Goal: Transaction & Acquisition: Book appointment/travel/reservation

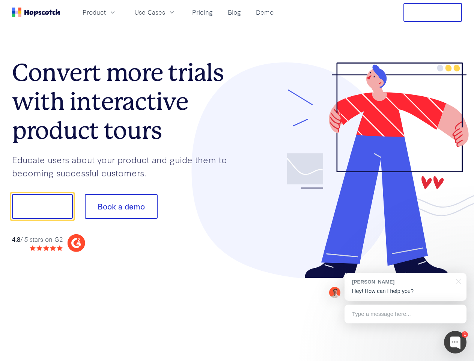
click at [237, 180] on div at bounding box center [349, 170] width 225 height 216
click at [106, 12] on span "Product" at bounding box center [94, 12] width 23 height 9
click at [165, 12] on span "Use Cases" at bounding box center [149, 12] width 31 height 9
click at [433, 12] on button "Free Trial" at bounding box center [433, 12] width 59 height 19
click at [42, 206] on button "Show me!" at bounding box center [42, 206] width 61 height 25
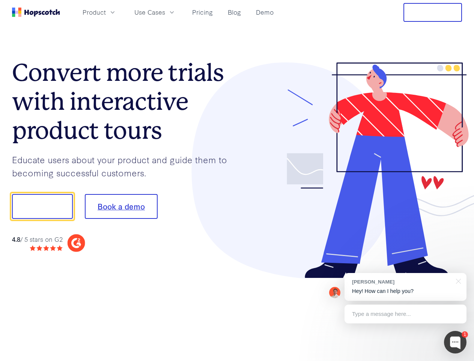
click at [121, 206] on button "Book a demo" at bounding box center [121, 206] width 73 height 25
click at [456, 342] on div at bounding box center [455, 342] width 23 height 23
click at [406, 287] on div "[PERSON_NAME] Hey! How can I help you?" at bounding box center [406, 287] width 122 height 28
click at [458, 280] on div at bounding box center [396, 205] width 141 height 251
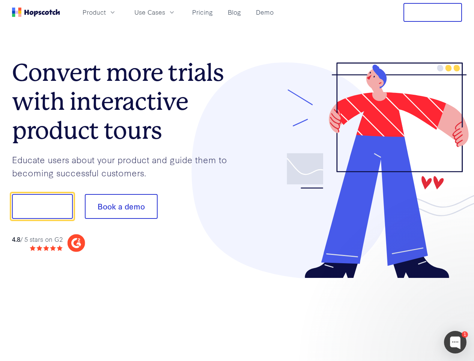
click at [406, 314] on div at bounding box center [396, 256] width 141 height 150
